Goal: Information Seeking & Learning: Learn about a topic

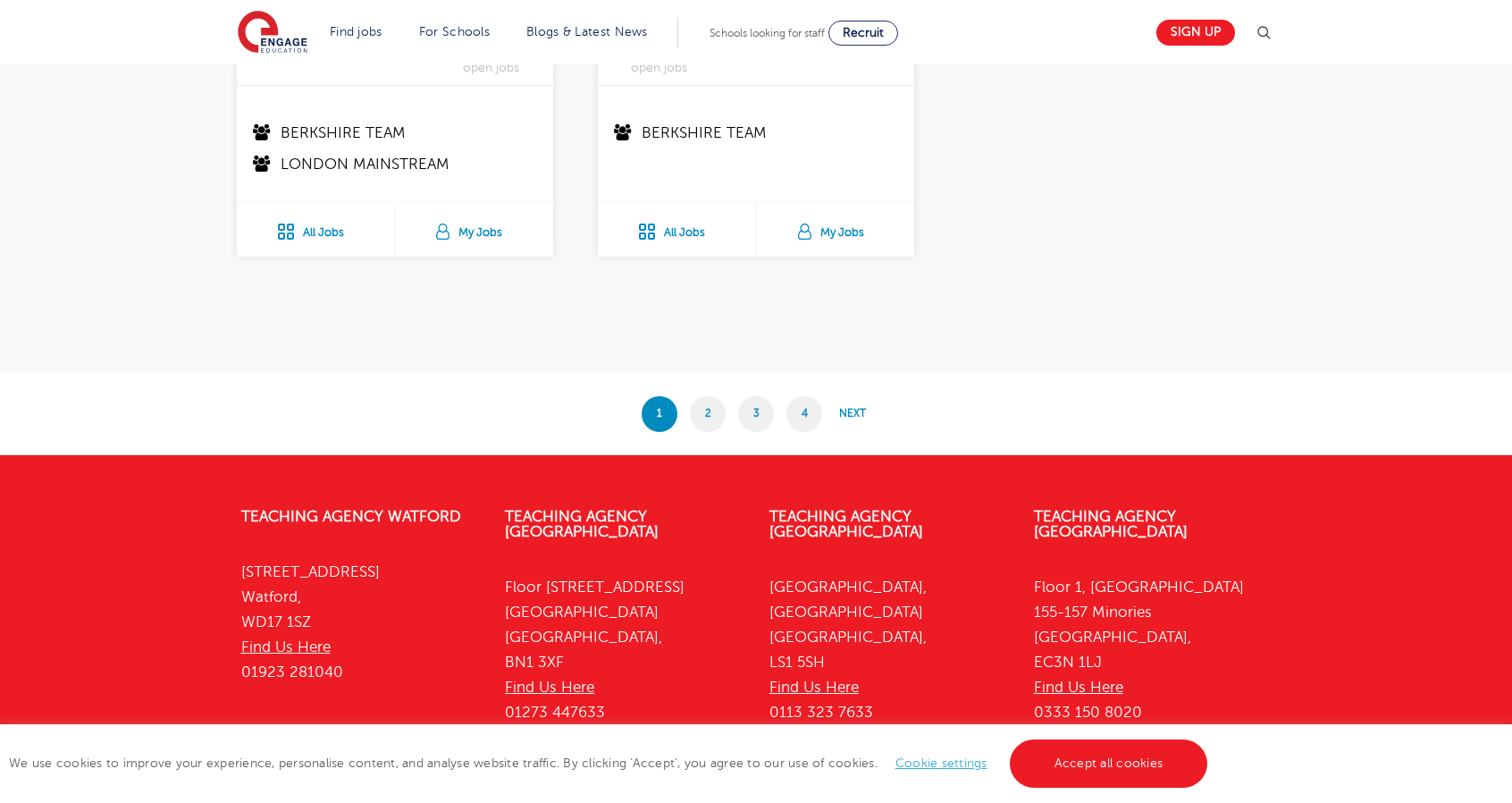
scroll to position [3622, 0]
click at [707, 395] on link "2" at bounding box center [707, 413] width 35 height 35
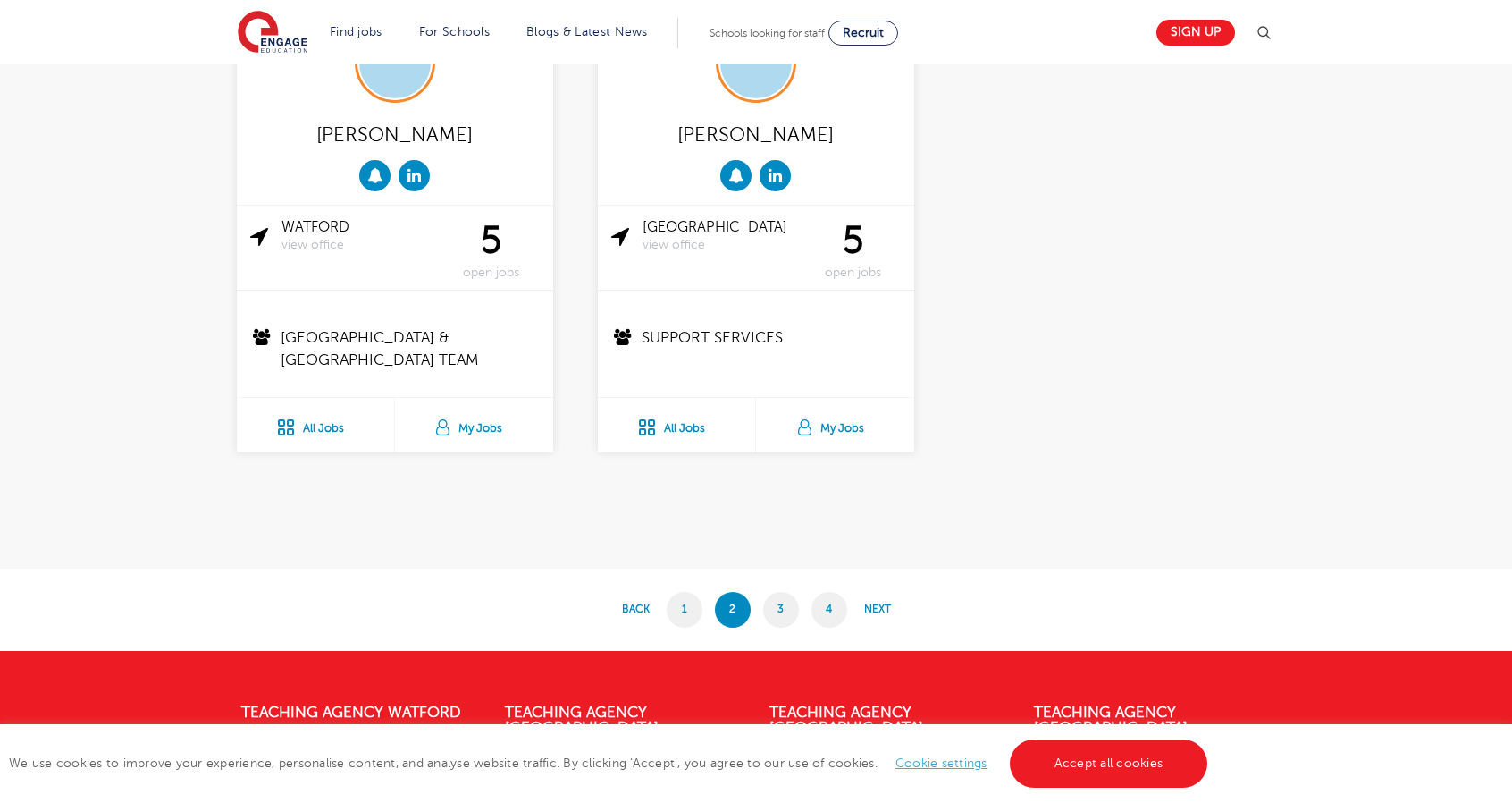
scroll to position [3445, 0]
click at [775, 605] on link "3" at bounding box center [781, 609] width 35 height 35
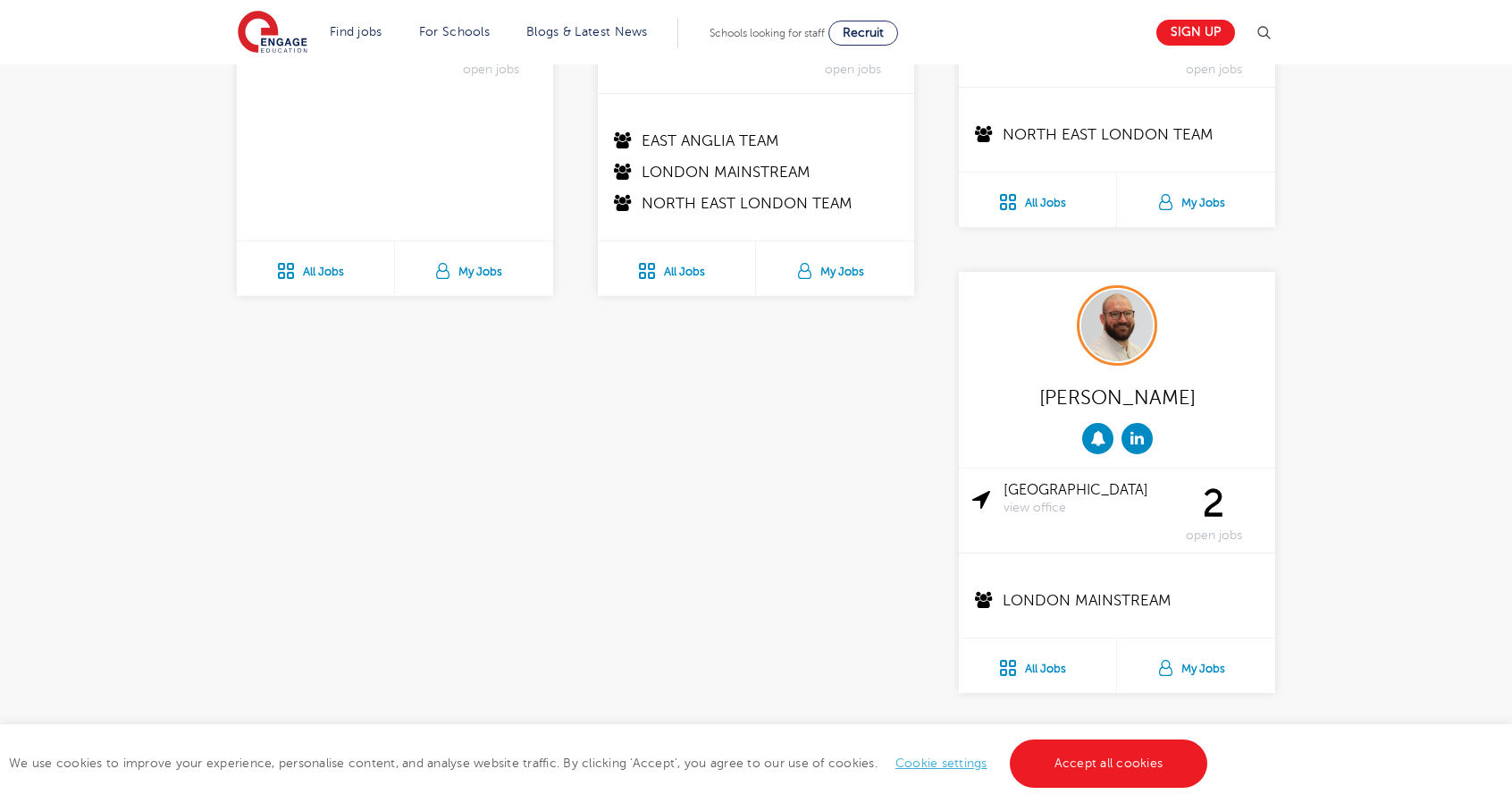
scroll to position [3727, 0]
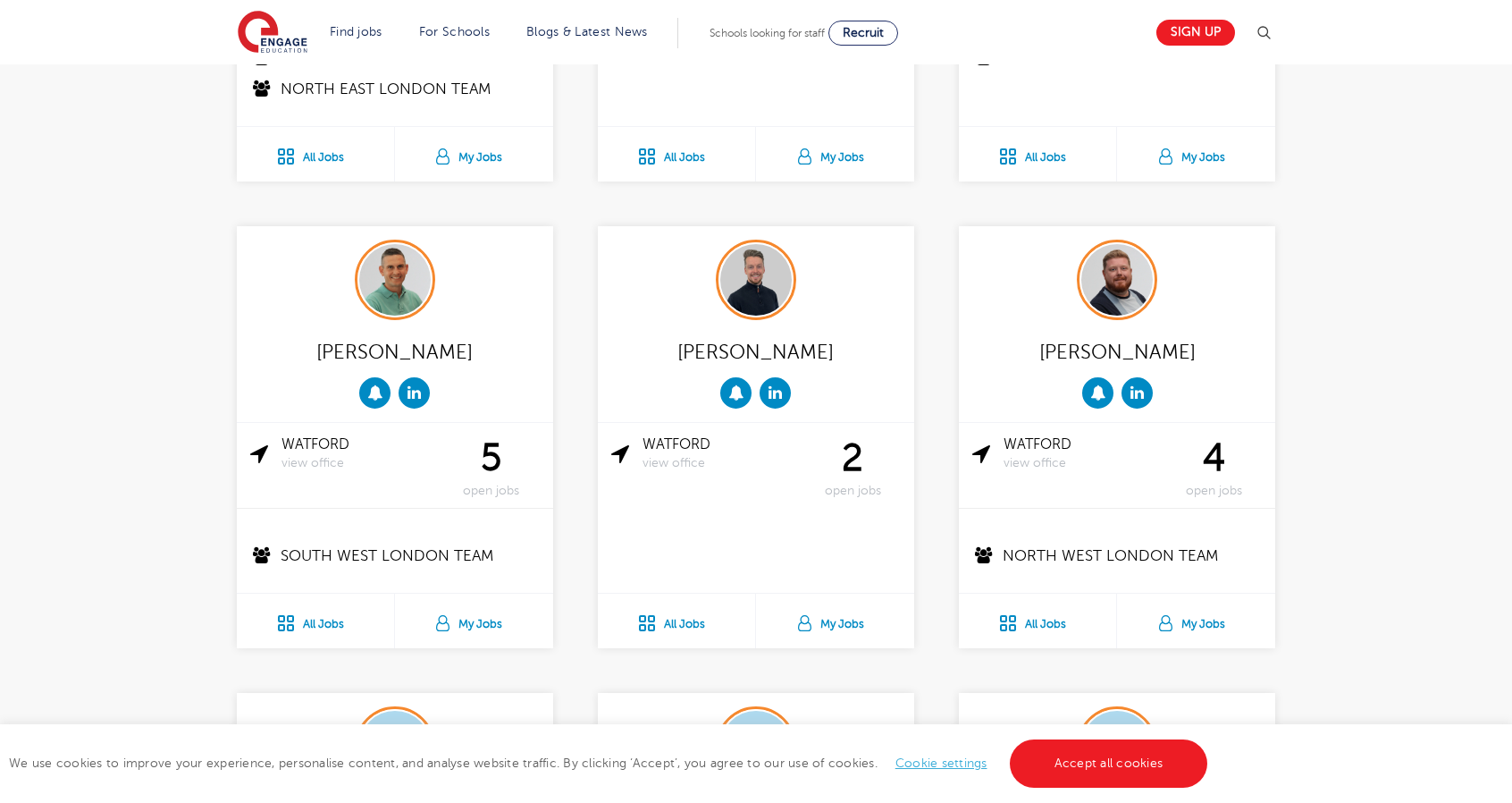
scroll to position [833, 0]
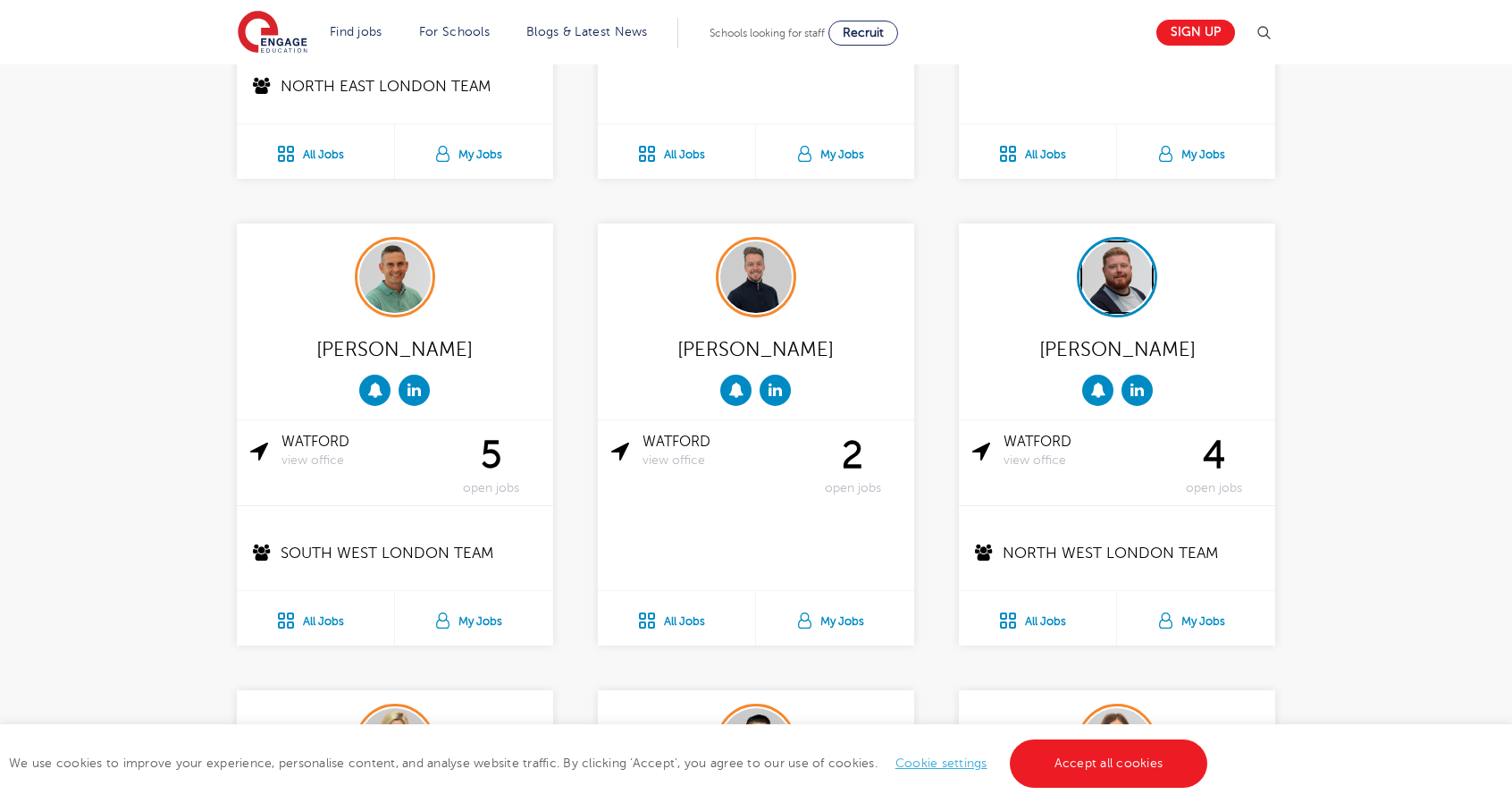
click at [1121, 294] on img at bounding box center [1117, 277] width 72 height 72
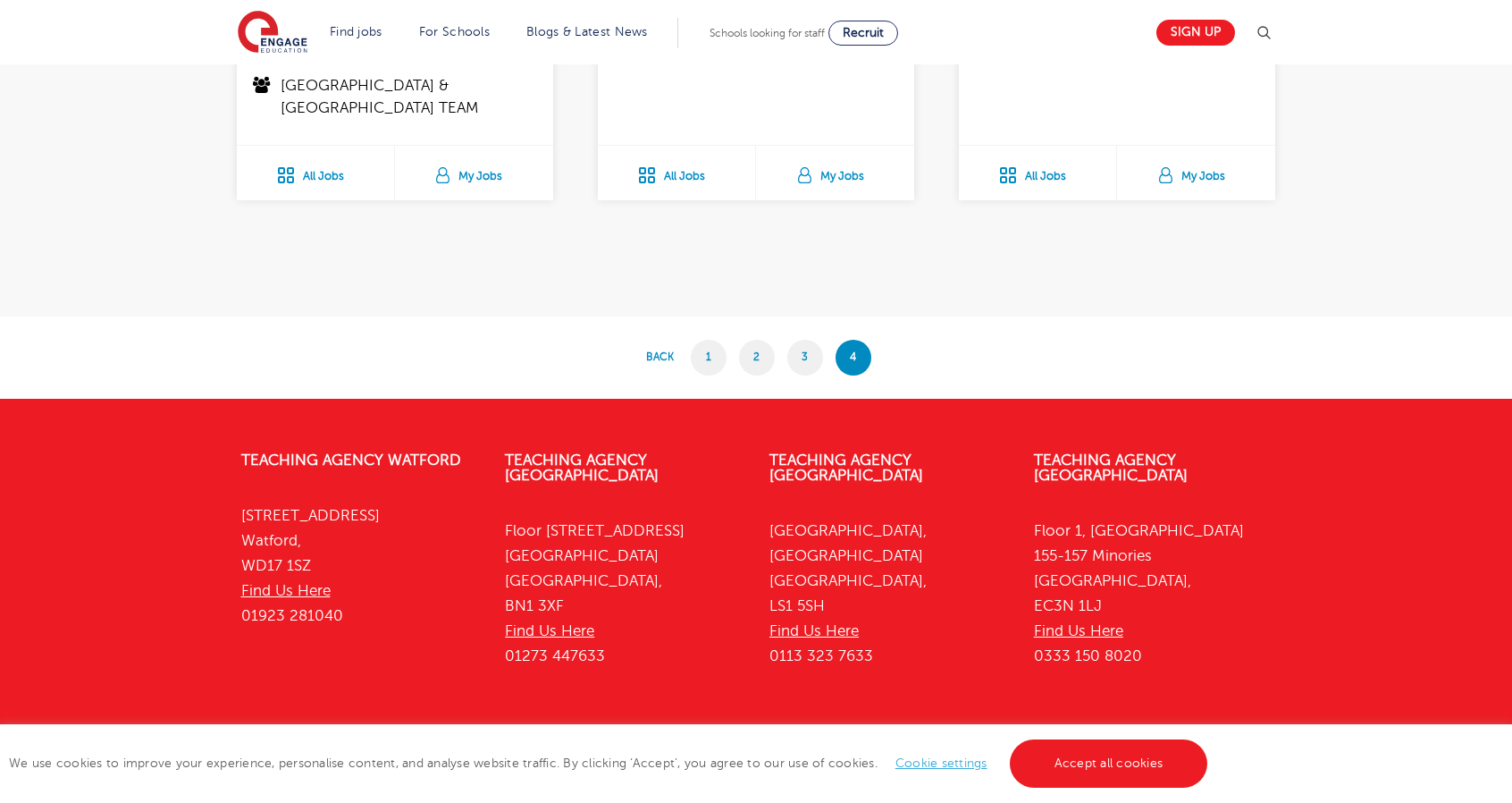
scroll to position [1798, 0]
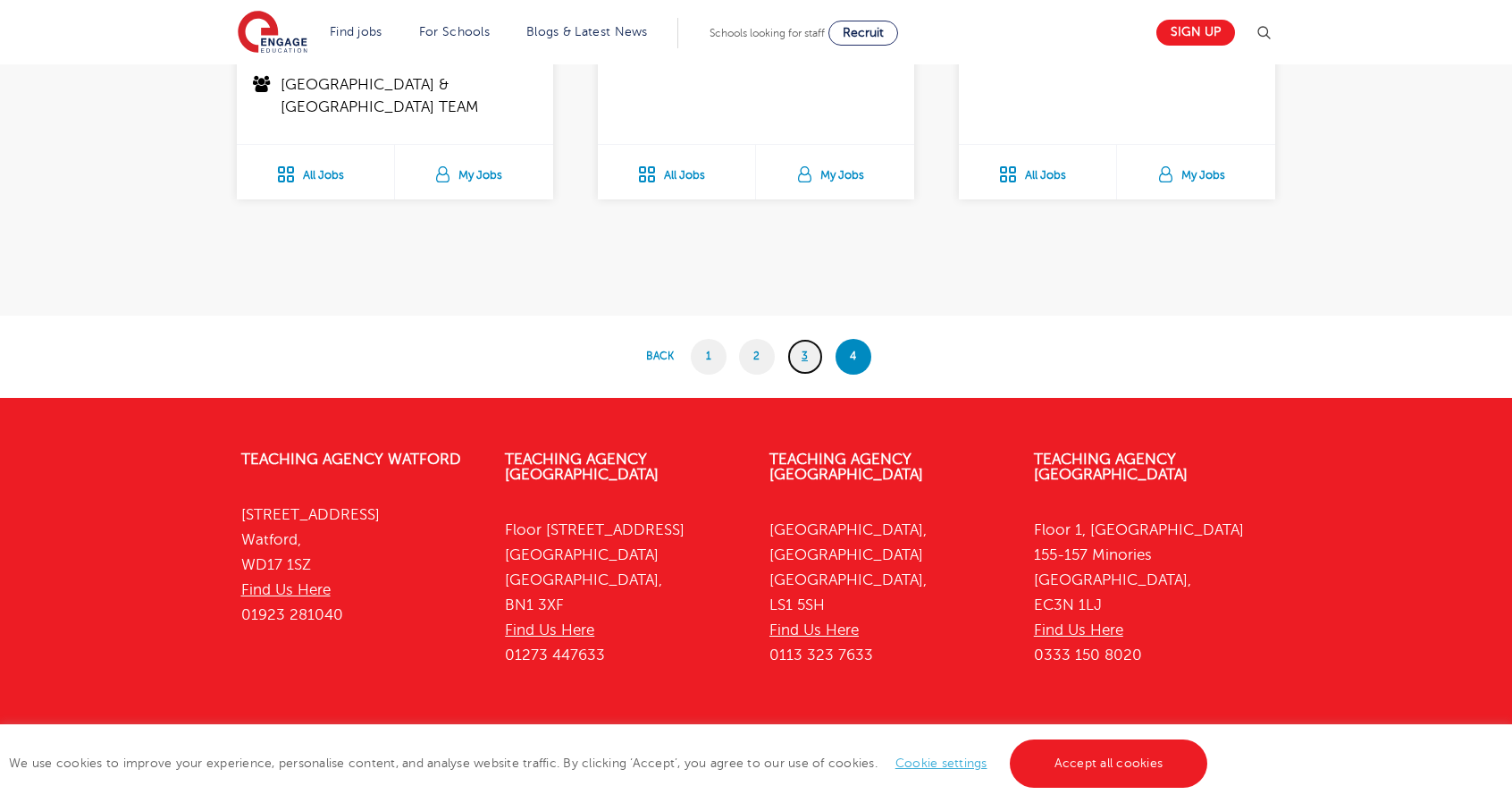
click at [803, 354] on link "3" at bounding box center [805, 357] width 35 height 35
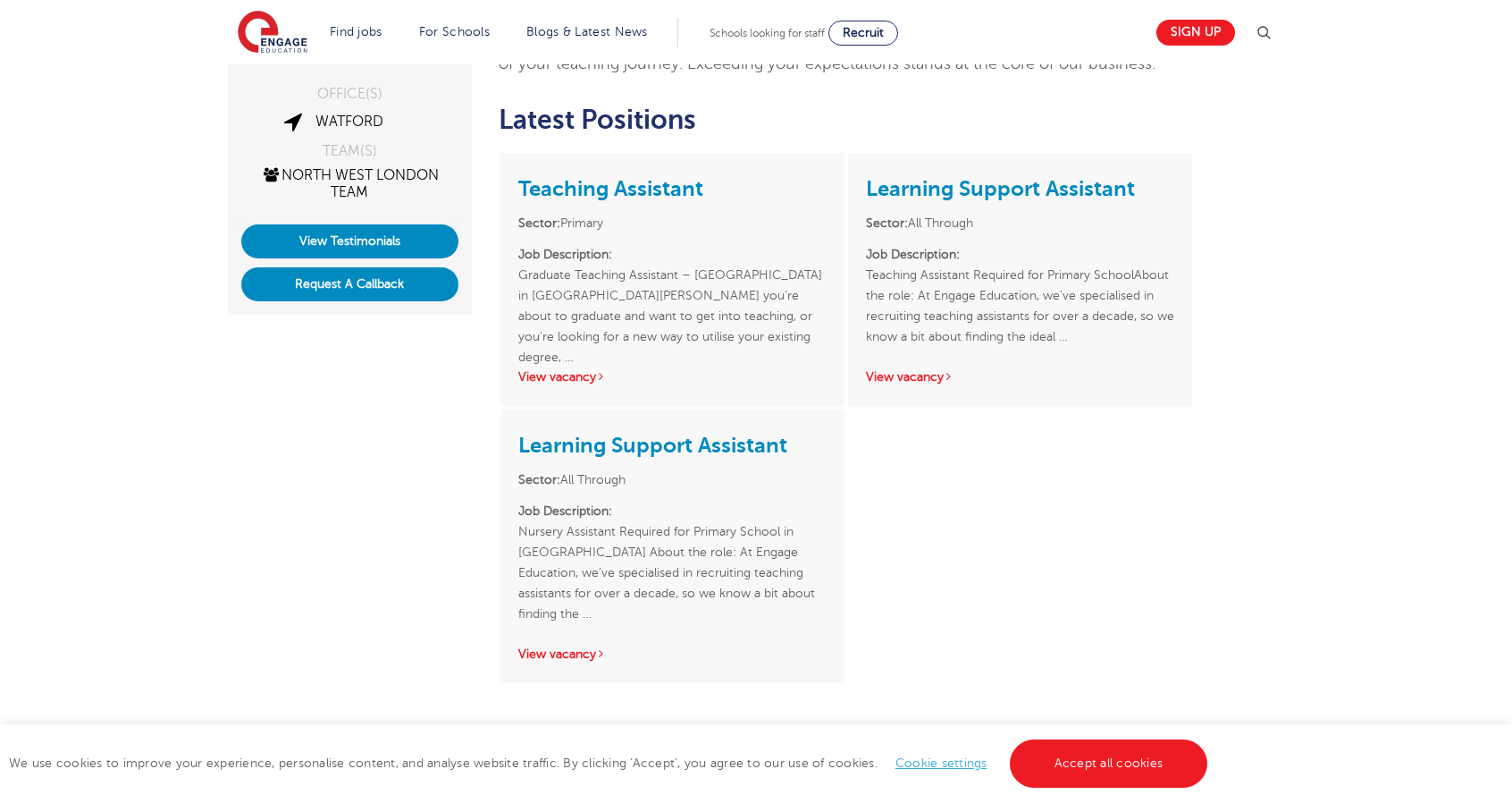
scroll to position [391, 0]
click at [580, 370] on link "View vacancy" at bounding box center [562, 376] width 88 height 13
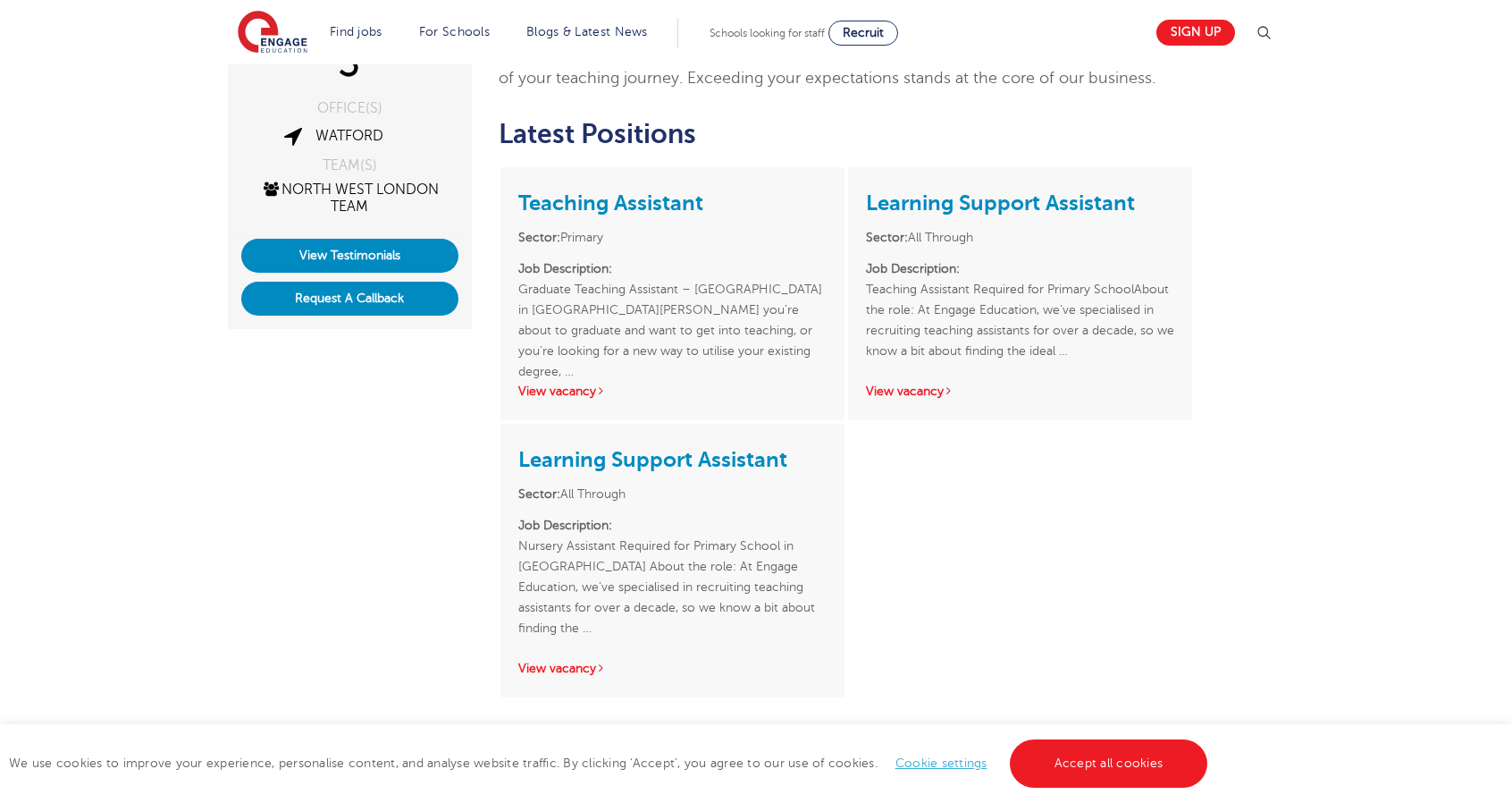
scroll to position [376, 0]
click at [932, 384] on link "View vacancy" at bounding box center [910, 390] width 88 height 13
click at [568, 609] on div "Learning Support Assistant Sector: All Through Job Description: Nursery Assista…" at bounding box center [672, 559] width 344 height 274
click at [574, 661] on link "View vacancy" at bounding box center [562, 668] width 88 height 13
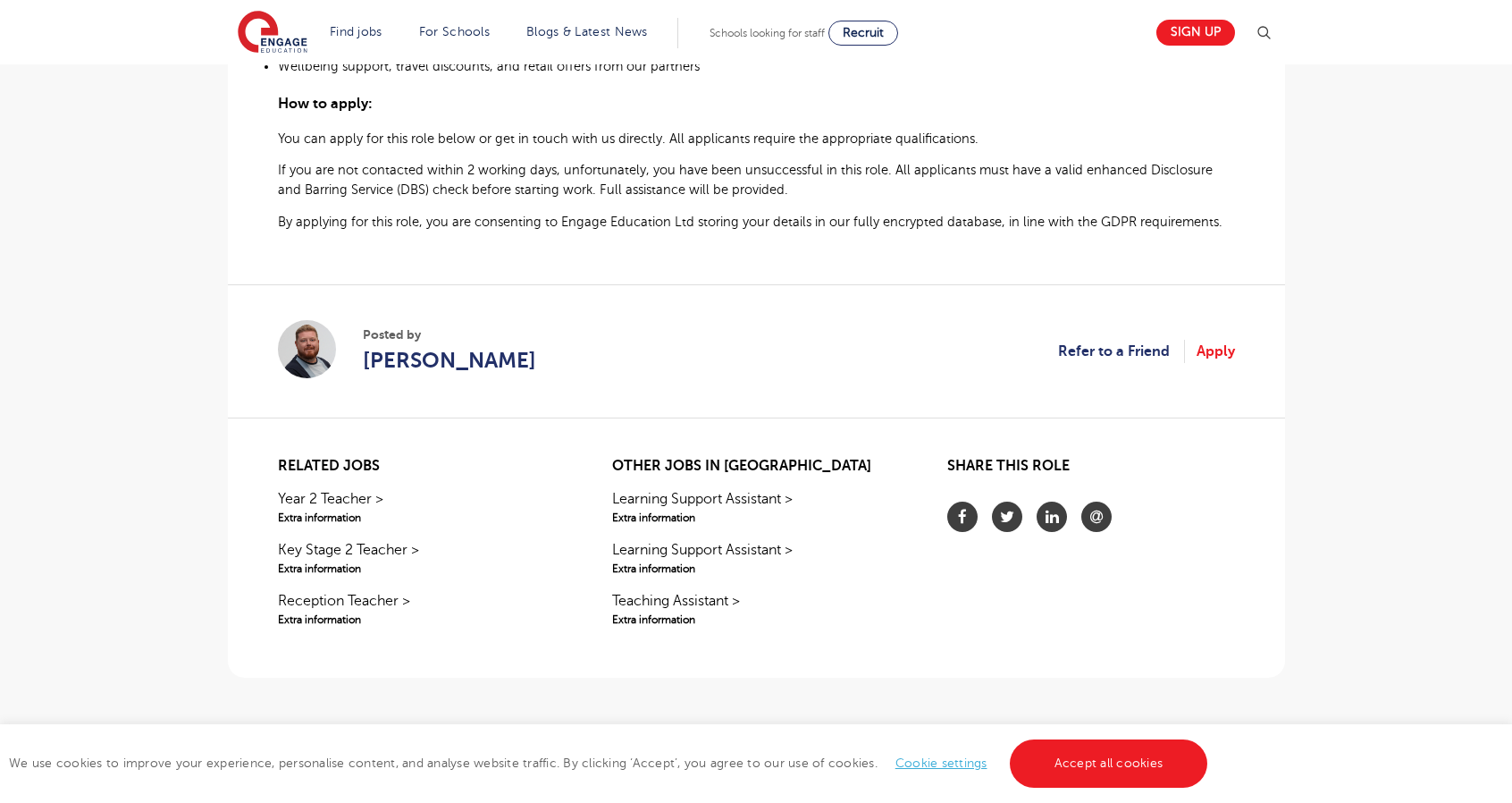
scroll to position [1158, 0]
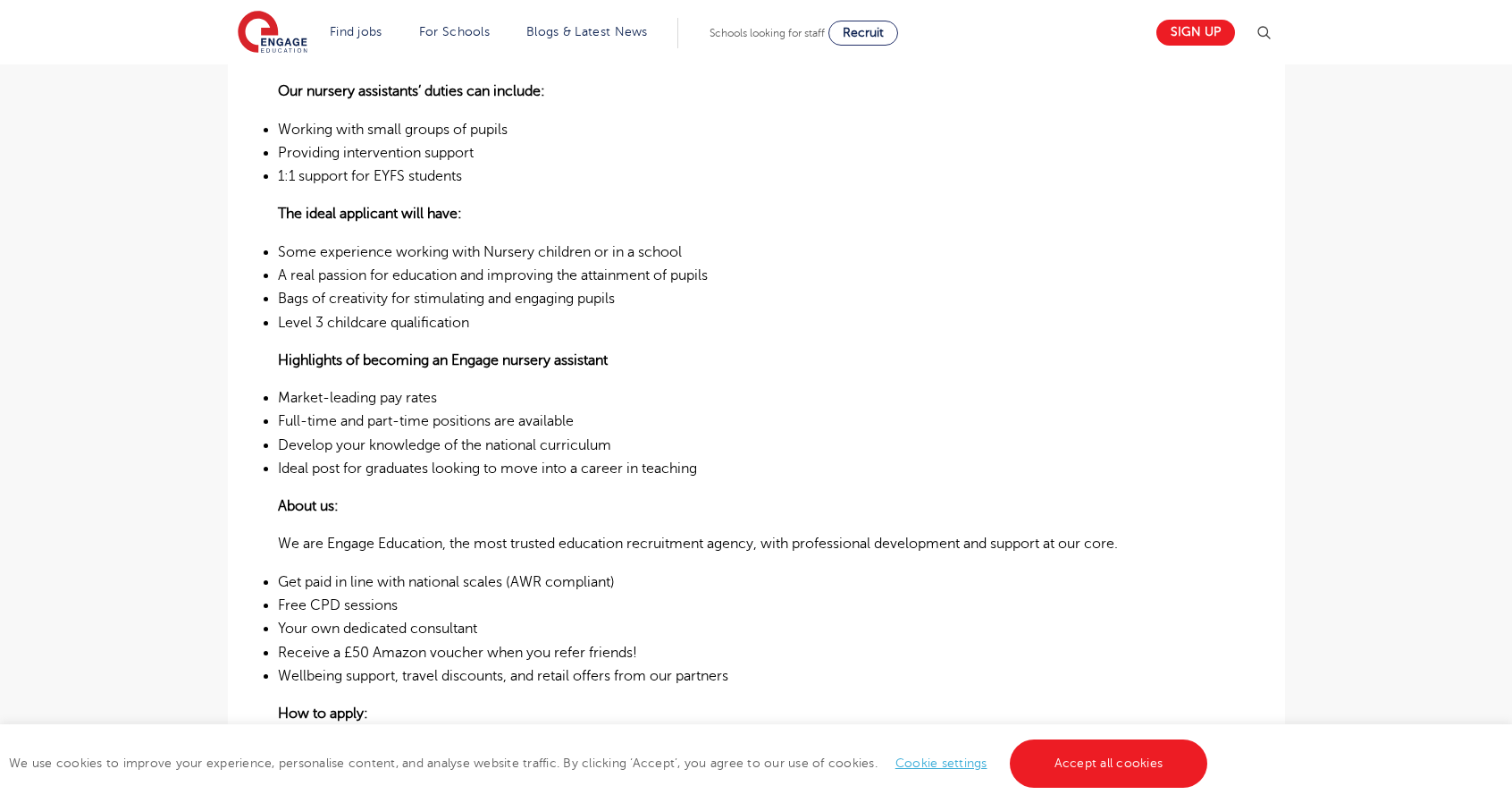
scroll to position [688, 0]
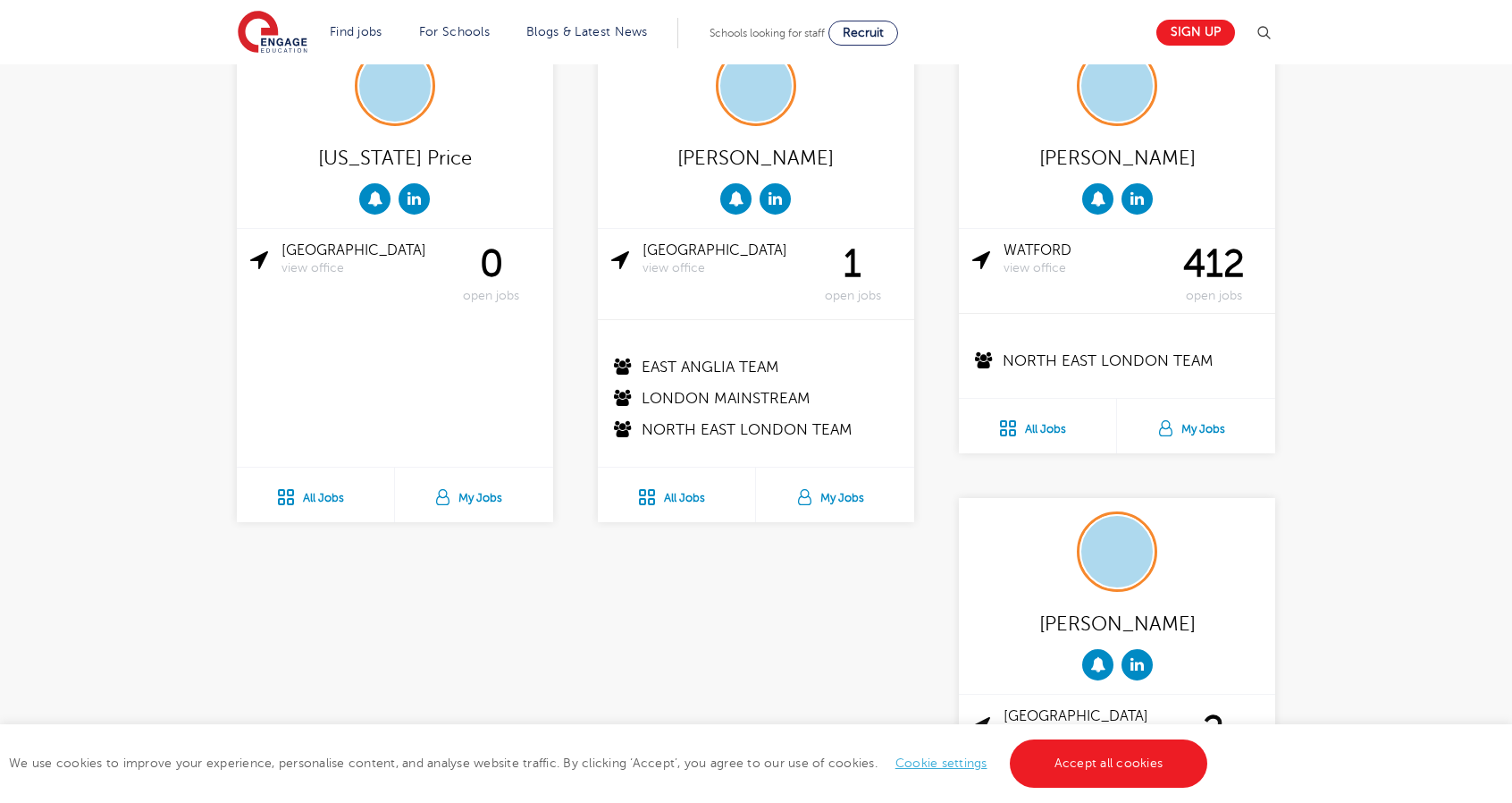
scroll to position [3494, 0]
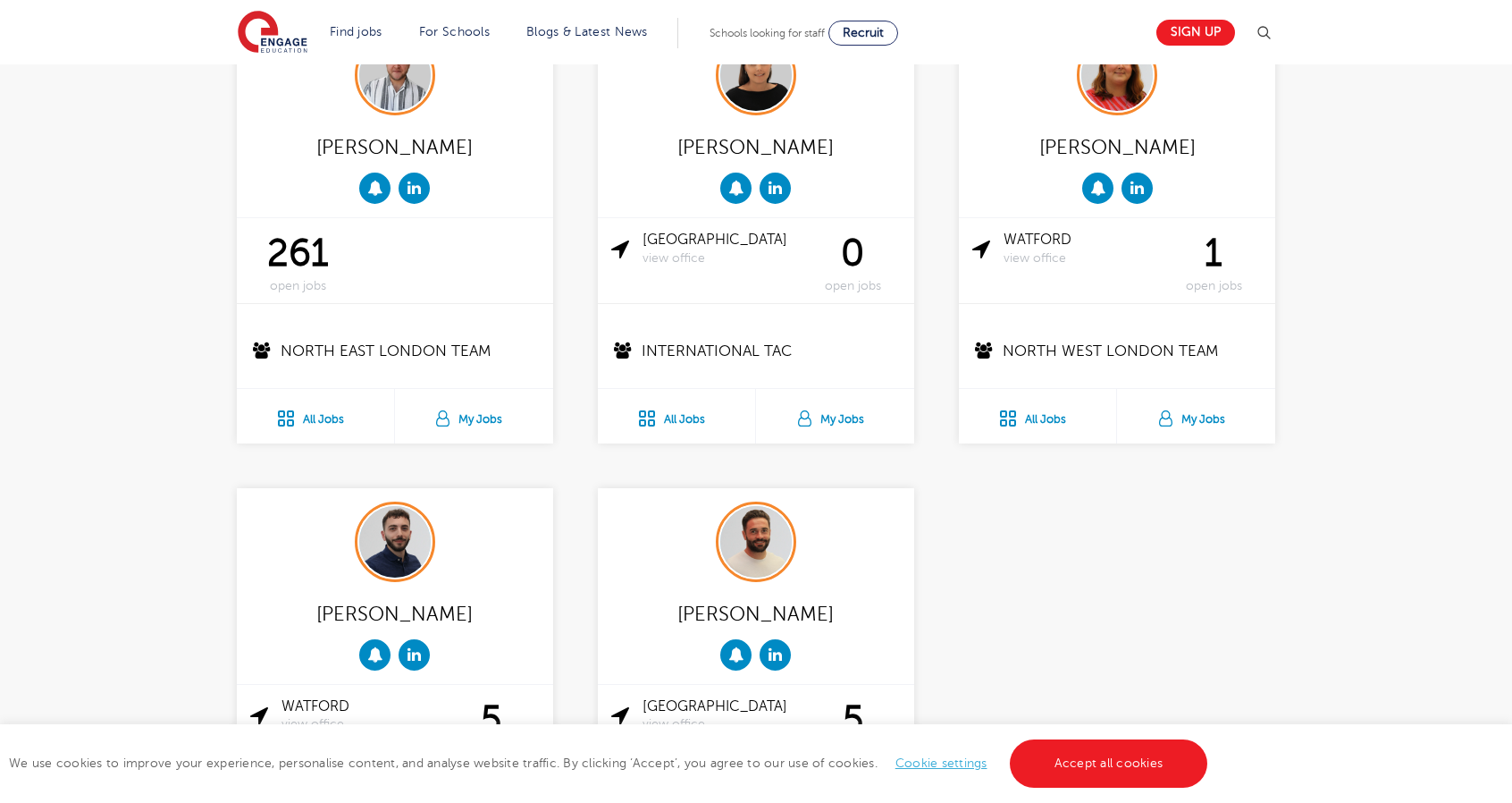
scroll to position [2964, 0]
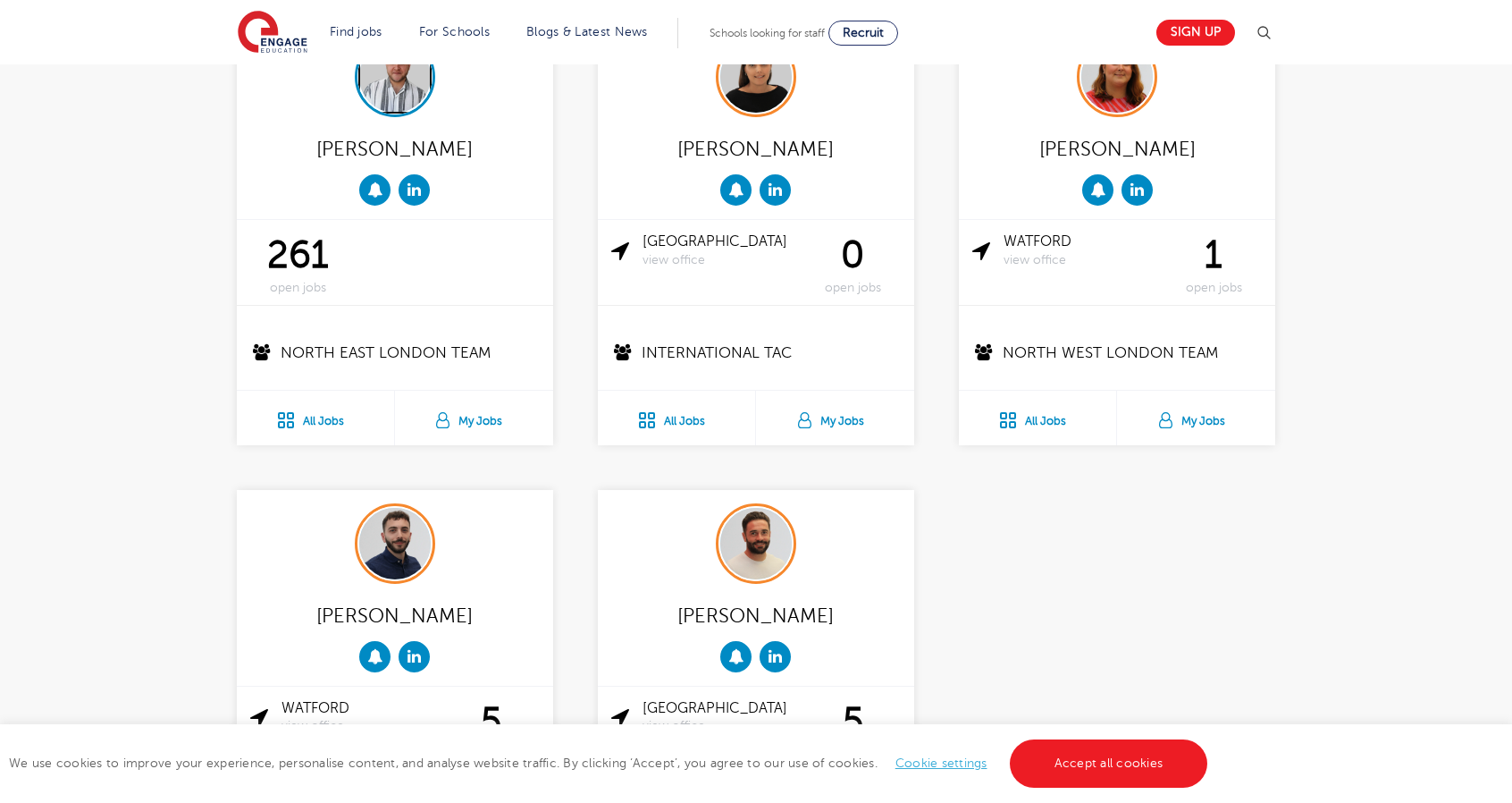
click at [410, 97] on img at bounding box center [395, 77] width 72 height 72
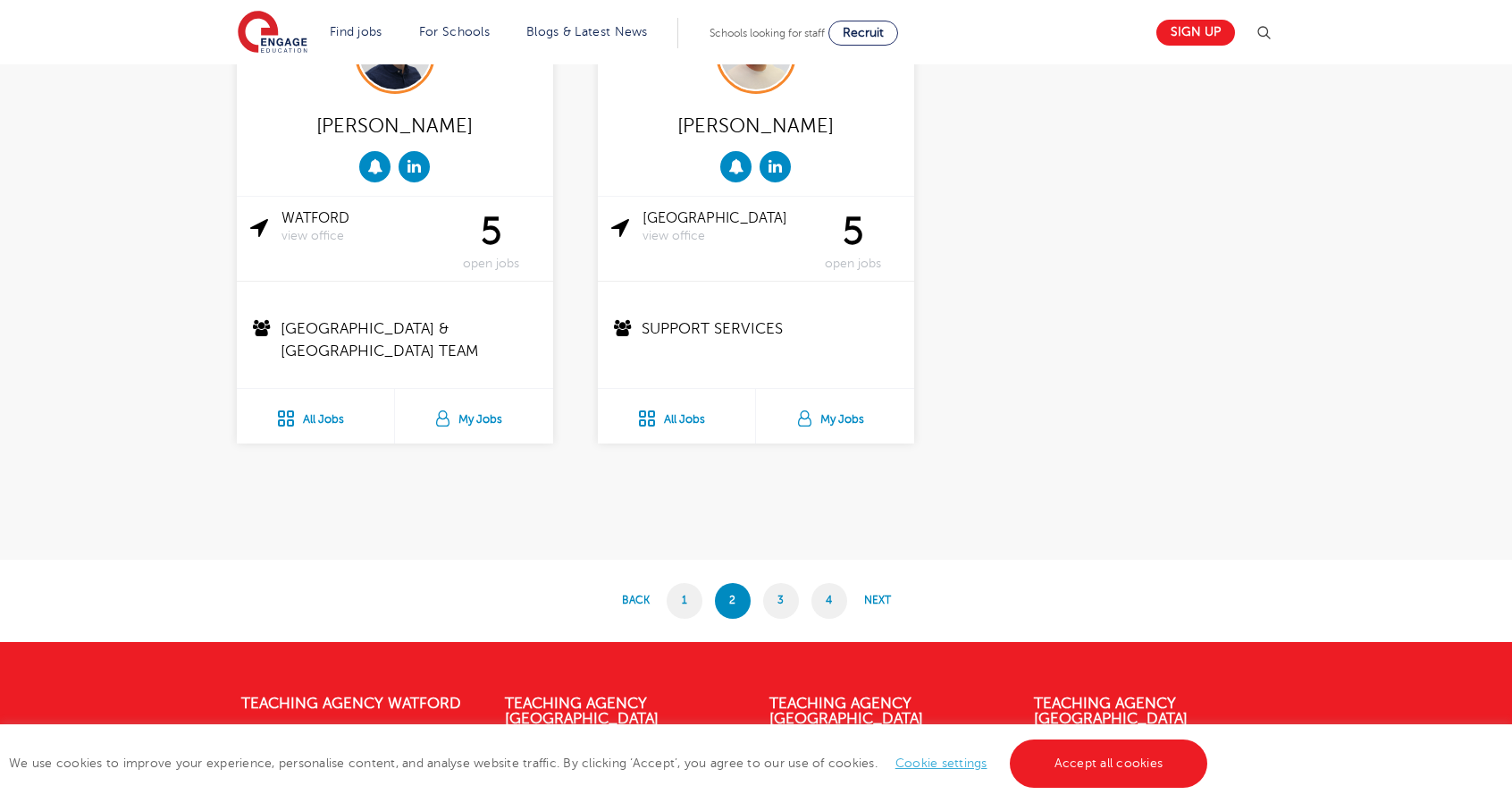
scroll to position [3464, 0]
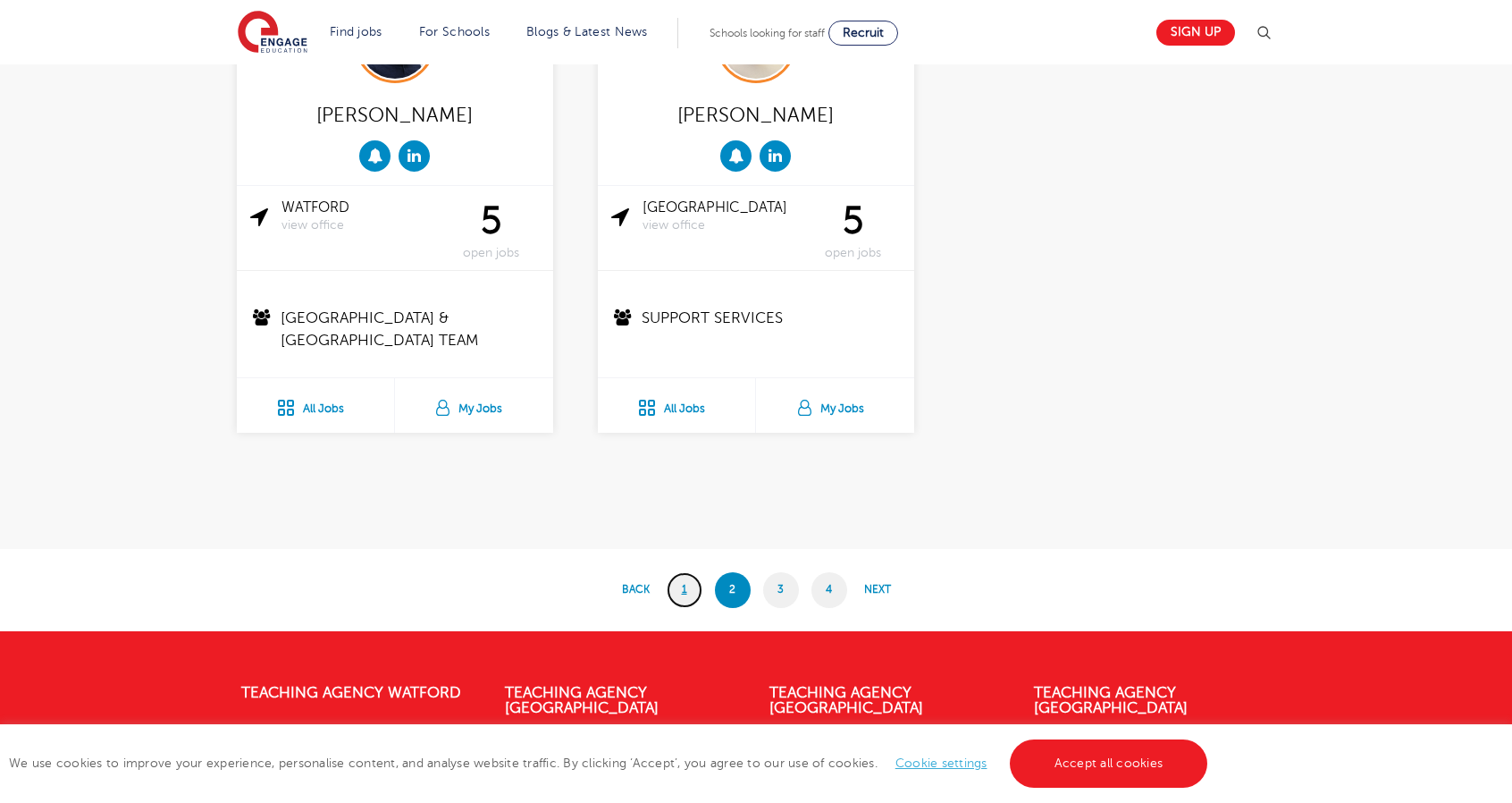
click at [681, 587] on link "1" at bounding box center [684, 590] width 35 height 35
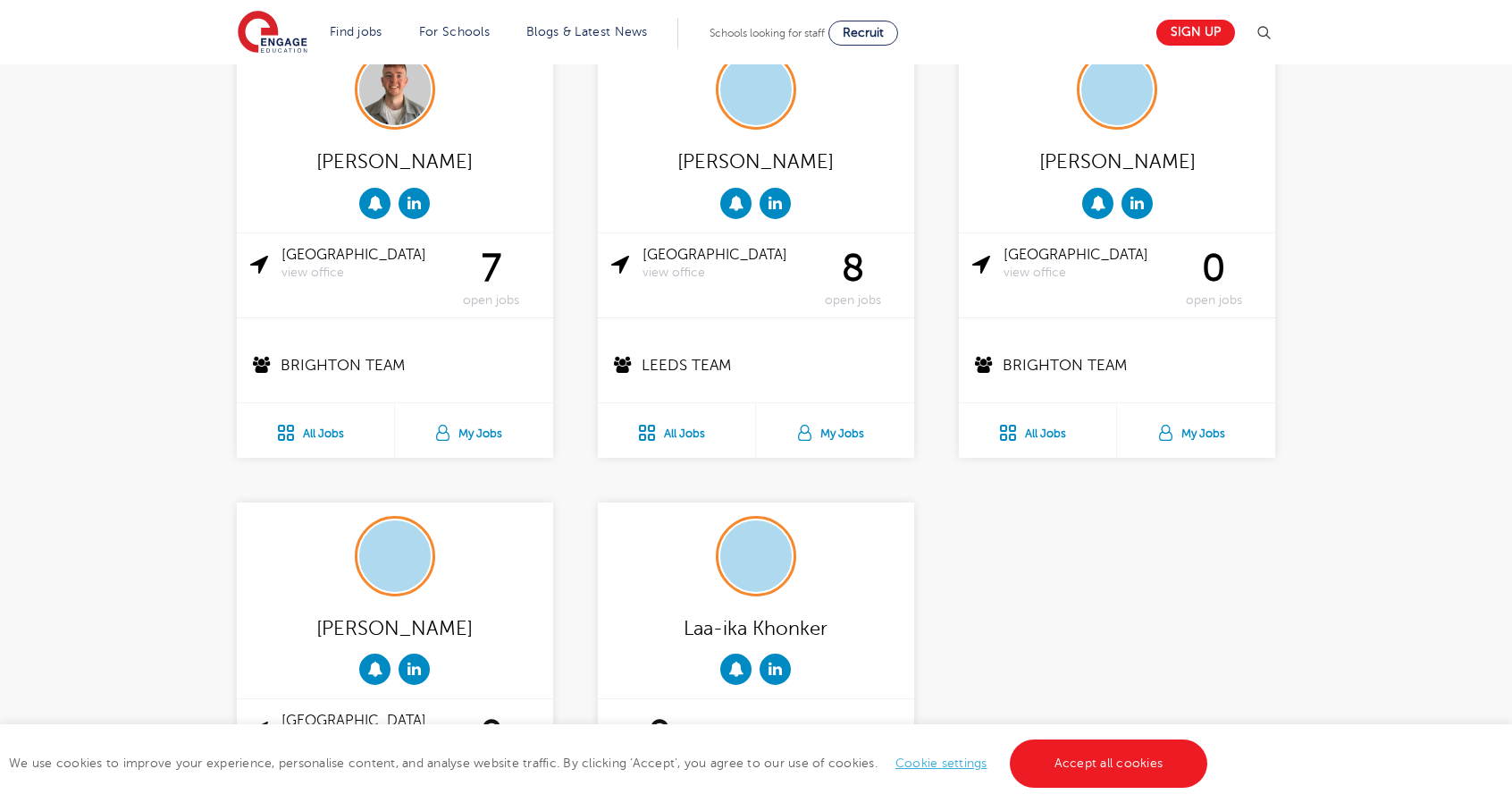
scroll to position [3163, 0]
